Goal: Check status

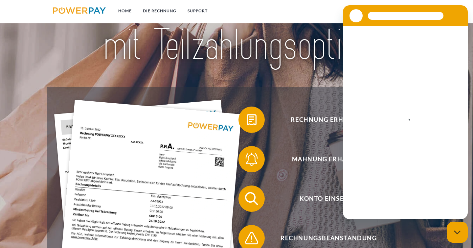
scroll to position [79, 0]
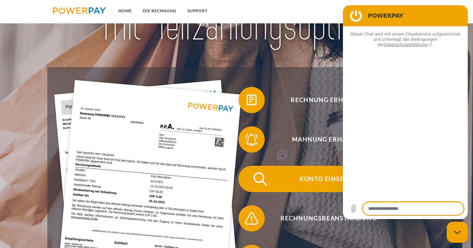
type textarea "*"
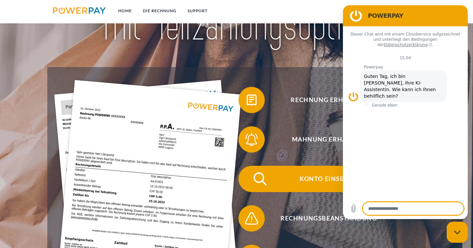
click at [317, 174] on span "Konto einsehen" at bounding box center [328, 178] width 161 height 26
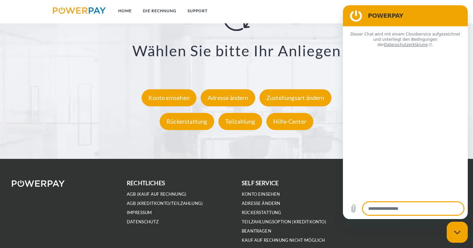
type textarea "*"
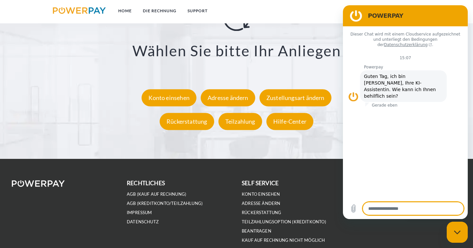
scroll to position [1236, 0]
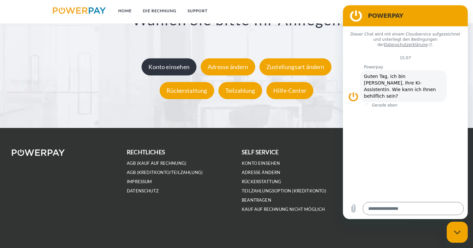
click at [179, 64] on div "Konto einsehen" at bounding box center [168, 66] width 55 height 17
